Goal: Task Accomplishment & Management: Complete application form

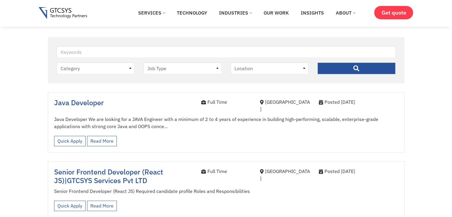
scroll to position [153, 0]
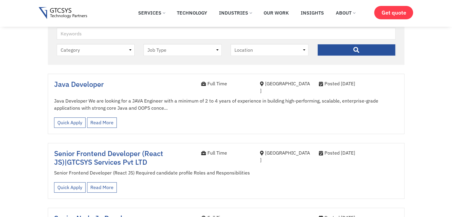
click at [99, 84] on span "Java Developer" at bounding box center [79, 84] width 50 height 10
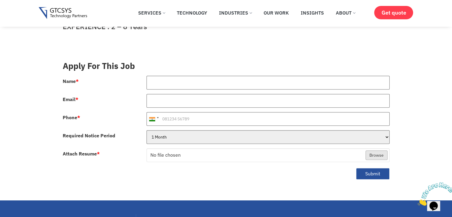
scroll to position [197, 0]
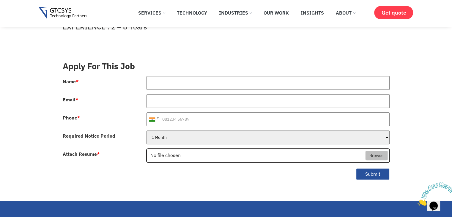
click at [163, 149] on input "Attach Resume *" at bounding box center [268, 156] width 243 height 14
type input "C:\fakepath\[PERSON_NAME]-Resume.pdf"
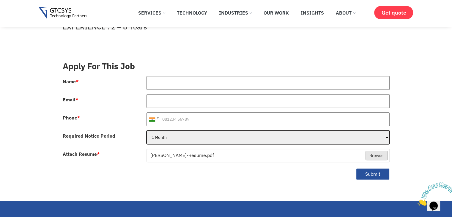
click at [184, 132] on select "1 Month 2 Months 3Months" at bounding box center [268, 138] width 243 height 14
select select "3Months"
click at [147, 131] on select "1 Month 2 Months 3Months" at bounding box center [268, 138] width 243 height 14
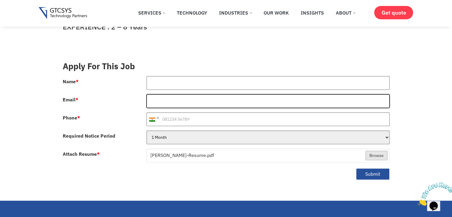
click at [178, 94] on input "Email *" at bounding box center [268, 101] width 243 height 14
type input "[EMAIL_ADDRESS][DOMAIN_NAME]"
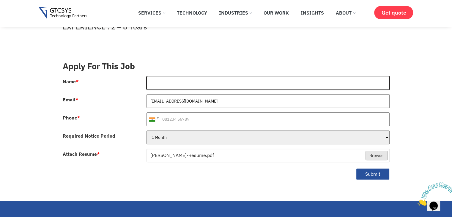
type input "[PERSON_NAME]"
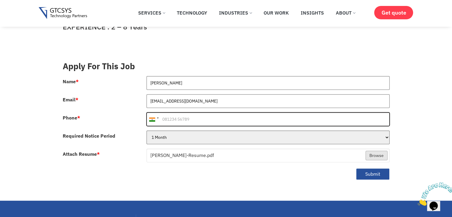
type input "9924039434"
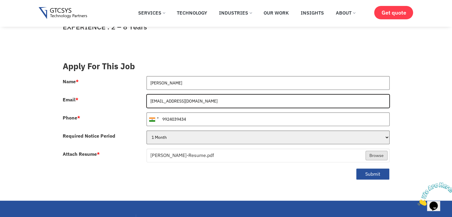
drag, startPoint x: 185, startPoint y: 96, endPoint x: 149, endPoint y: 90, distance: 36.2
click at [149, 94] on input "[EMAIL_ADDRESS][DOMAIN_NAME]" at bounding box center [268, 101] width 243 height 14
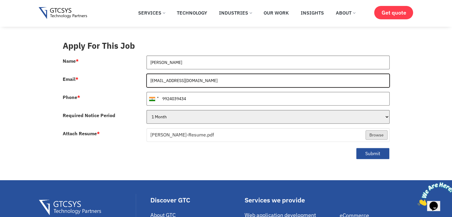
scroll to position [219, 0]
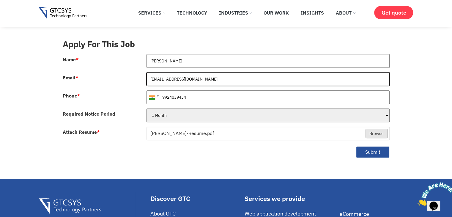
type input "[EMAIL_ADDRESS][DOMAIN_NAME]"
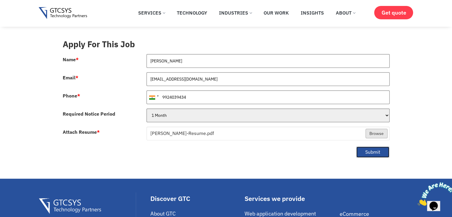
click at [372, 146] on button "Submit" at bounding box center [373, 152] width 34 height 12
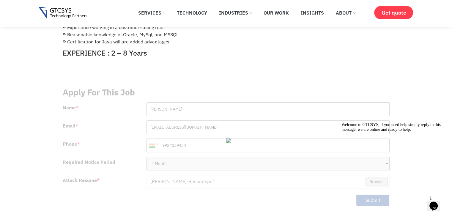
scroll to position [201, 0]
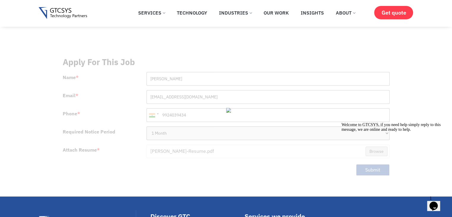
click at [342, 123] on icon "Chat attention grabber" at bounding box center [342, 123] width 0 height 0
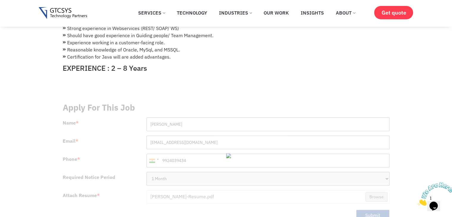
scroll to position [153, 0]
